Goal: Browse casually: Explore the website without a specific task or goal

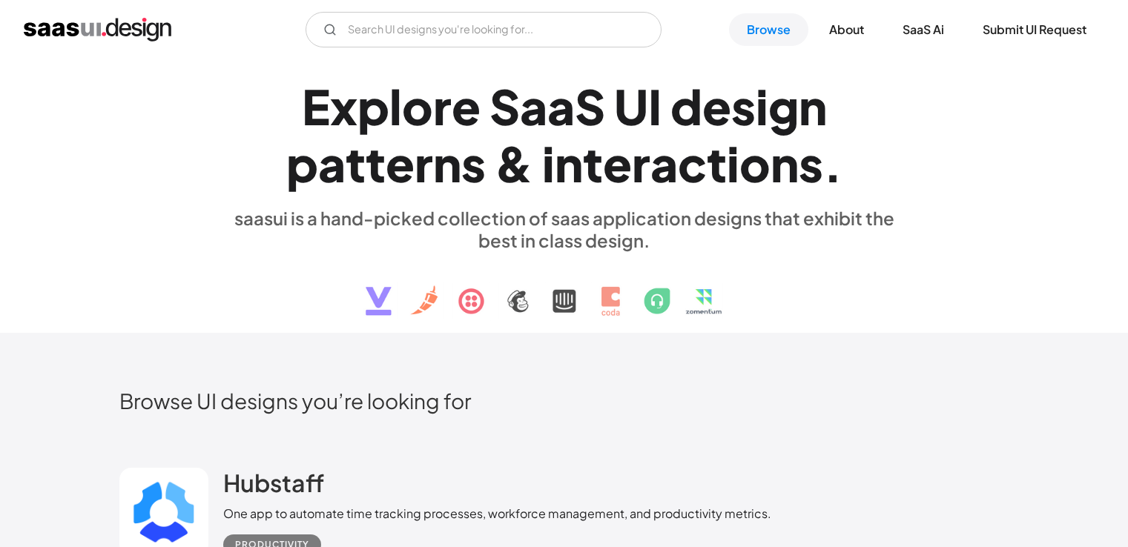
scroll to position [24722, 0]
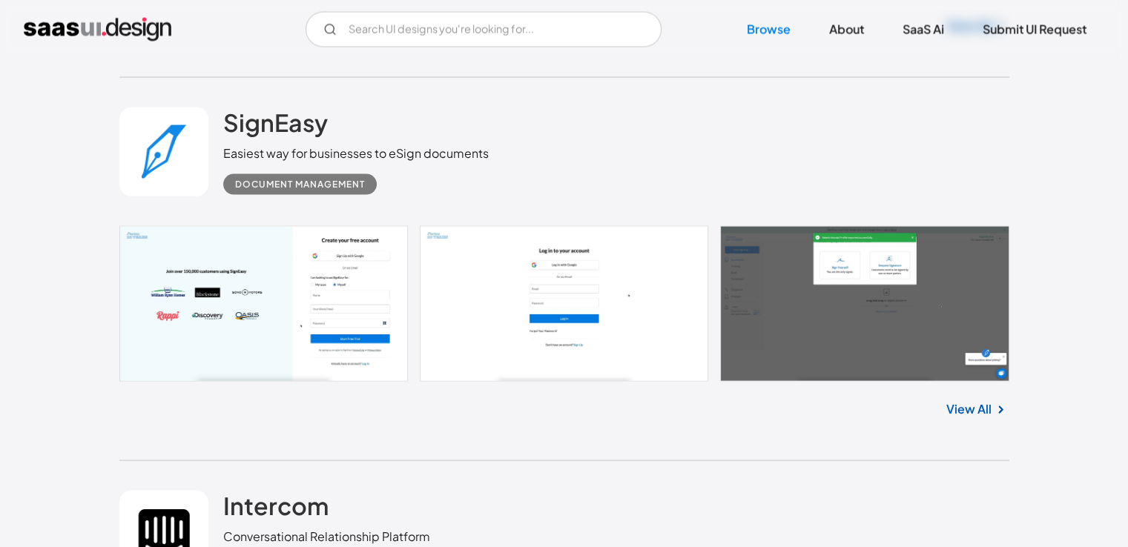
scroll to position [25537, 0]
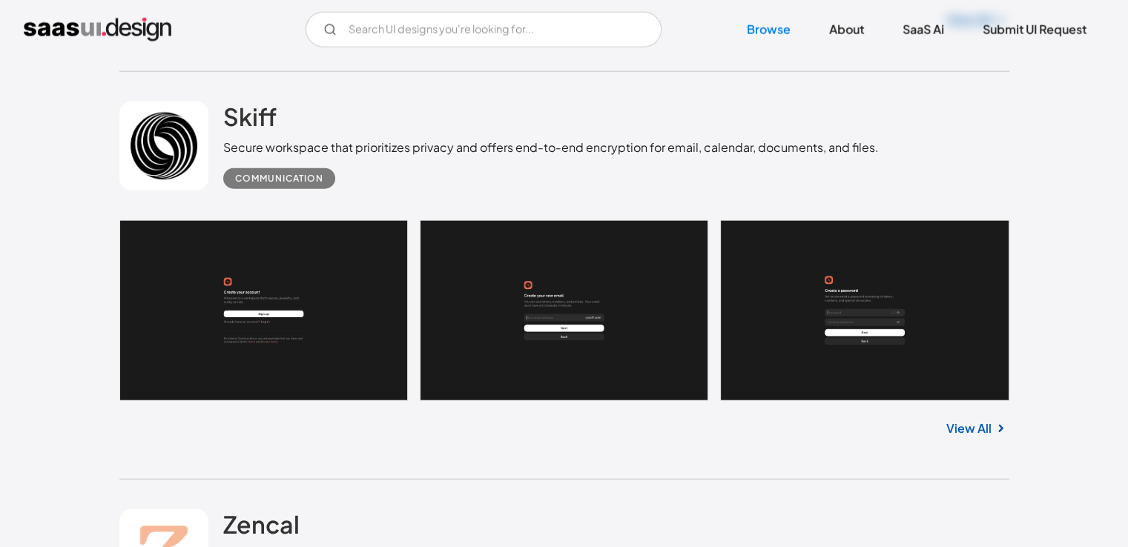
scroll to position [26427, 0]
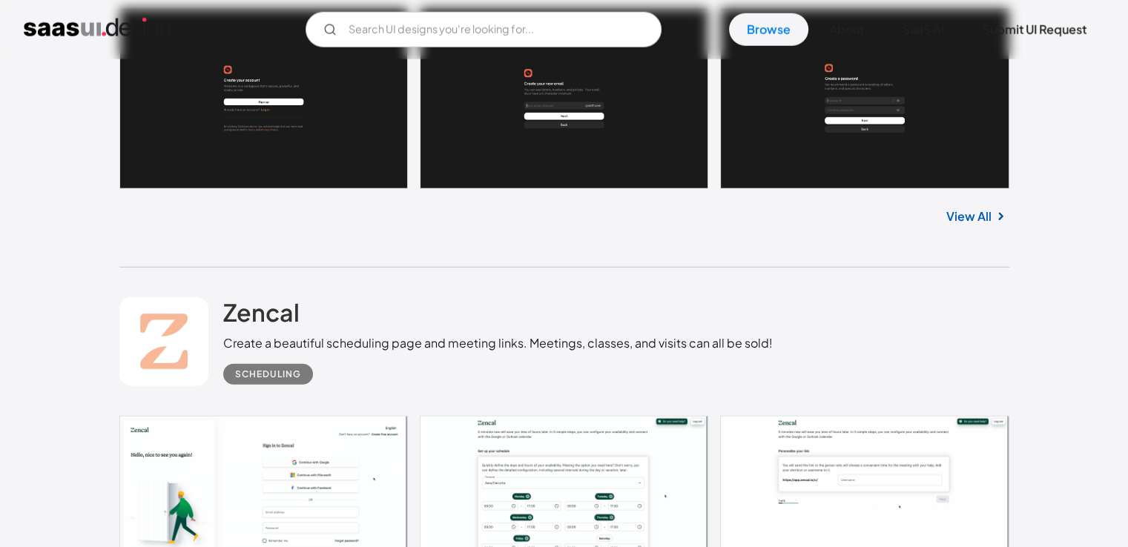
scroll to position [26650, 0]
